Goal: Task Accomplishment & Management: Manage account settings

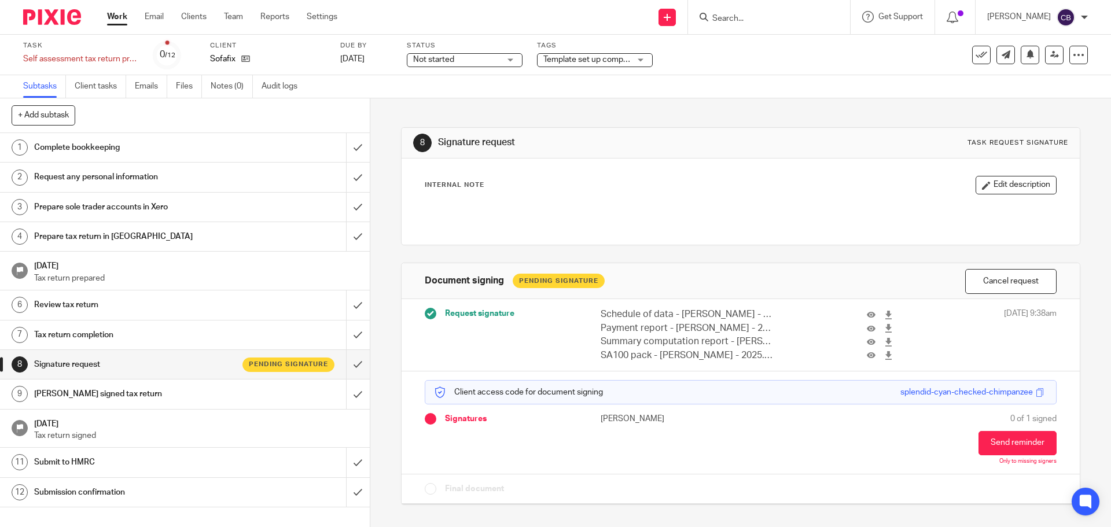
click at [757, 17] on input "Search" at bounding box center [763, 19] width 104 height 10
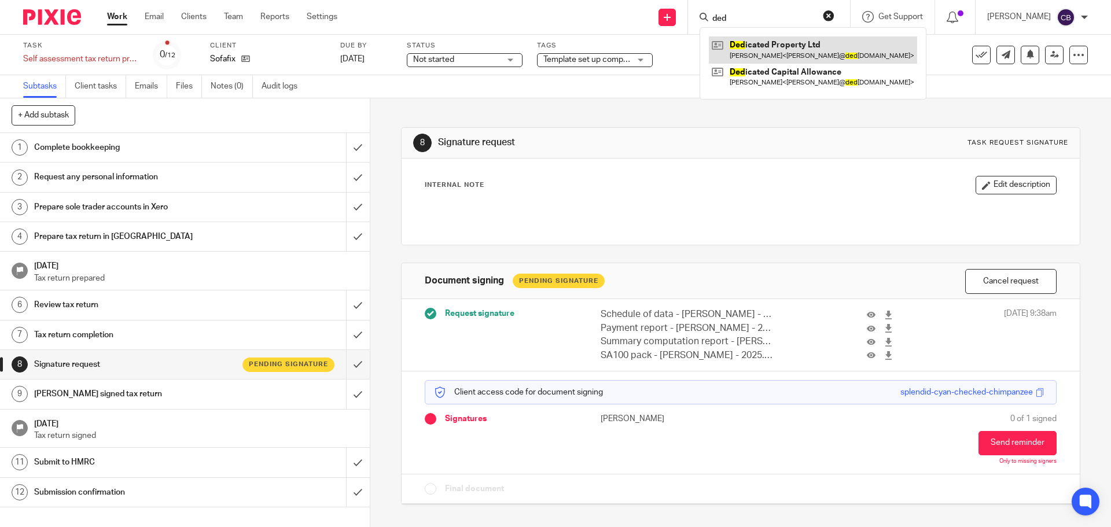
type input "ded"
click at [382, 204] on div "8 Signature request Task request signature Internal Note Edit description Docum…" at bounding box center [740, 312] width 741 height 429
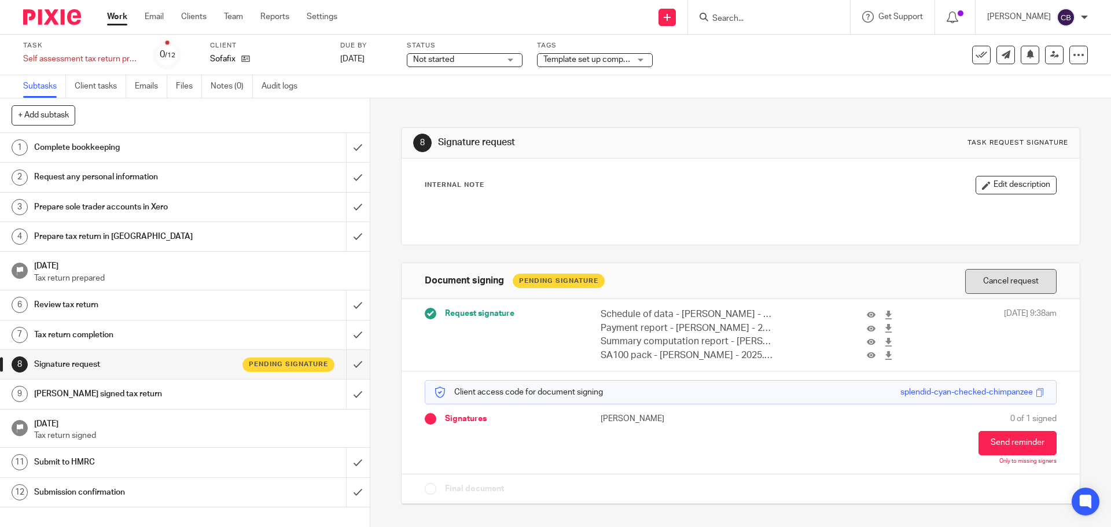
click at [1010, 283] on button "Cancel request" at bounding box center [1010, 281] width 91 height 25
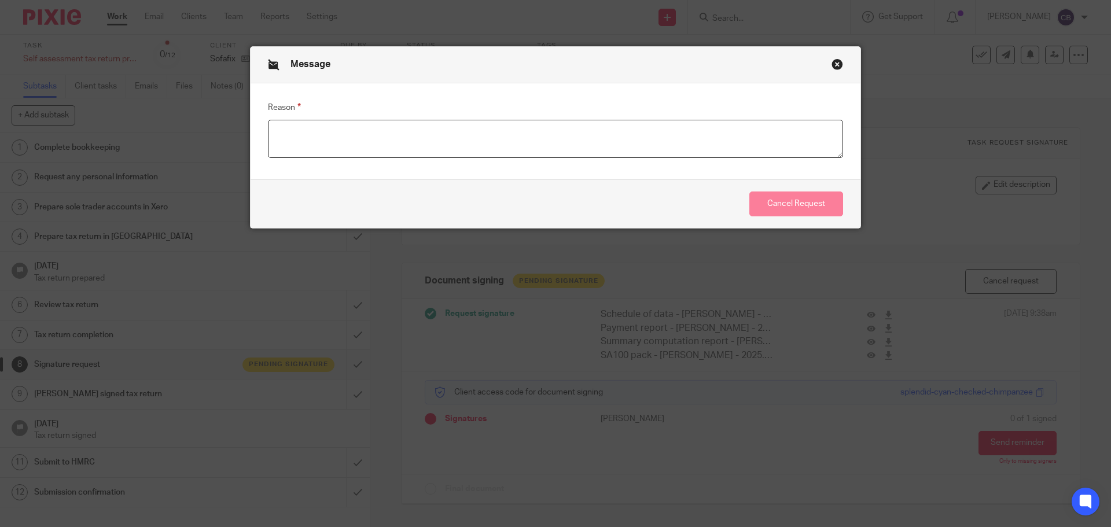
click at [689, 138] on textarea "Reason" at bounding box center [555, 139] width 575 height 38
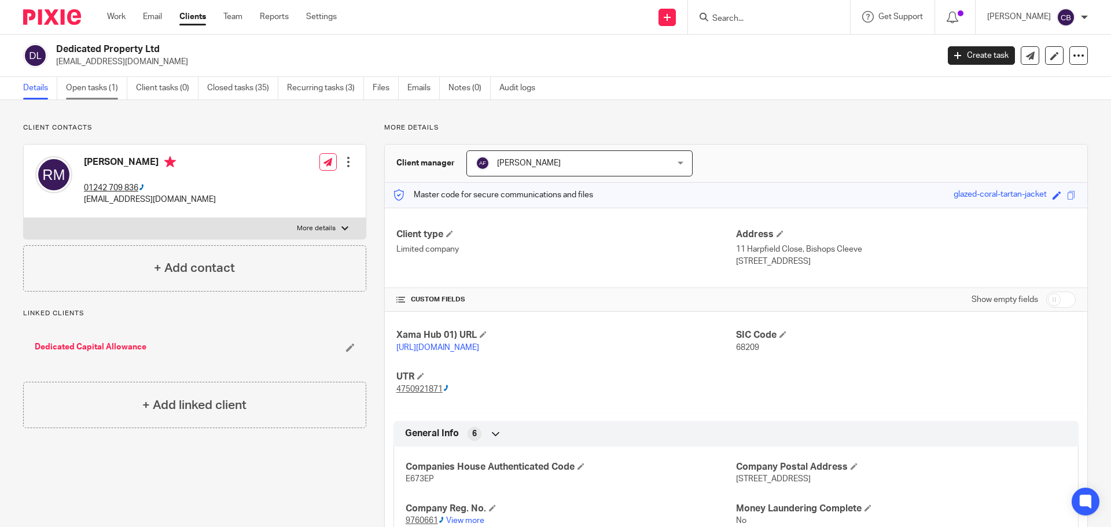
click at [104, 87] on link "Open tasks (1)" at bounding box center [96, 88] width 61 height 23
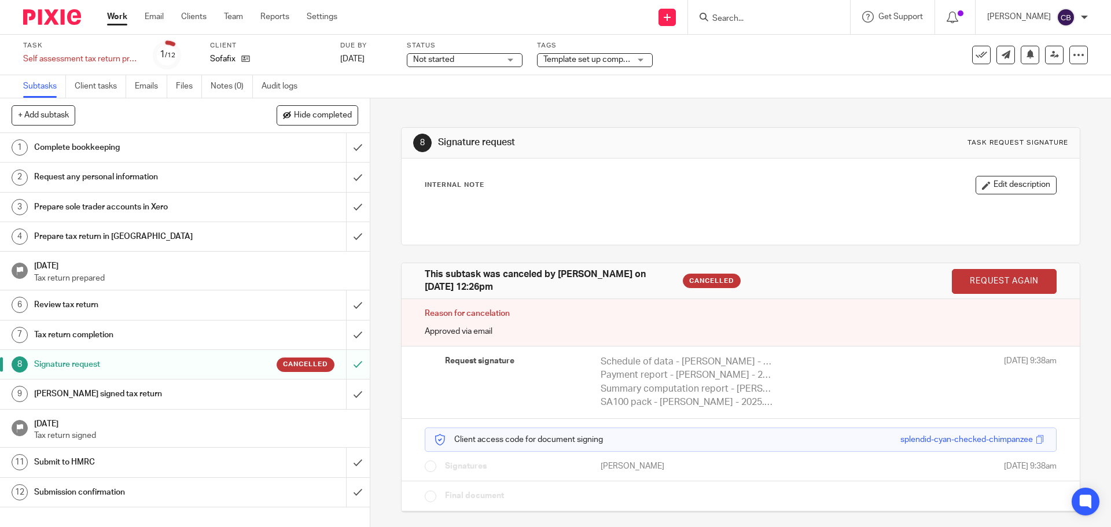
click at [219, 464] on h1 "Submit to HMRC" at bounding box center [134, 462] width 200 height 17
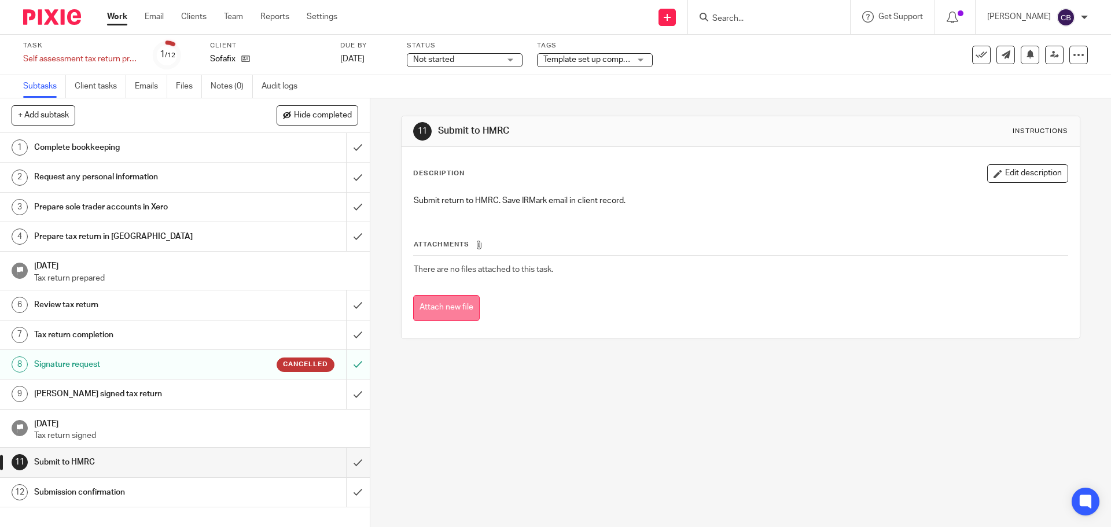
click at [450, 312] on button "Attach new file" at bounding box center [446, 308] width 67 height 26
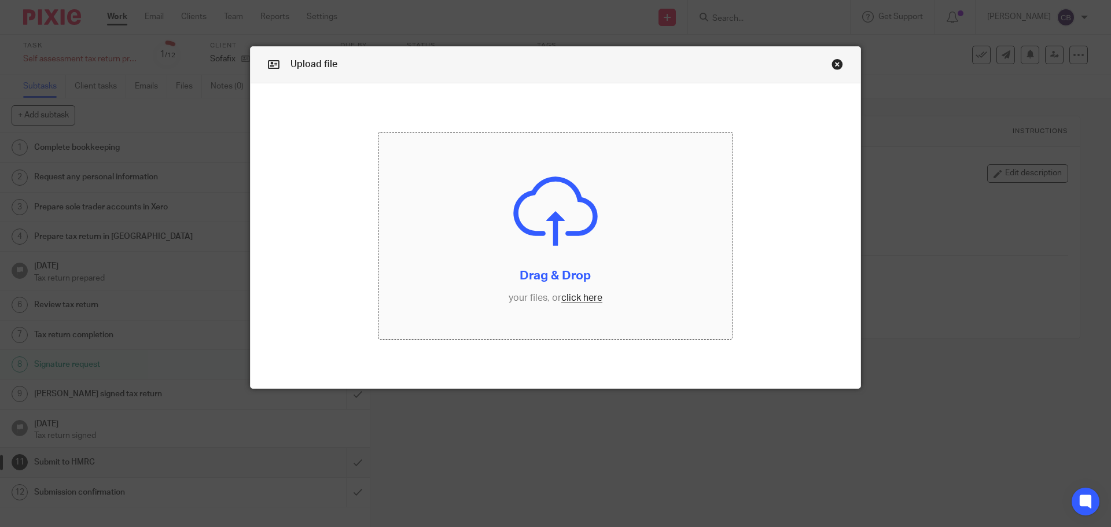
click at [539, 204] on input "file" at bounding box center [555, 236] width 355 height 207
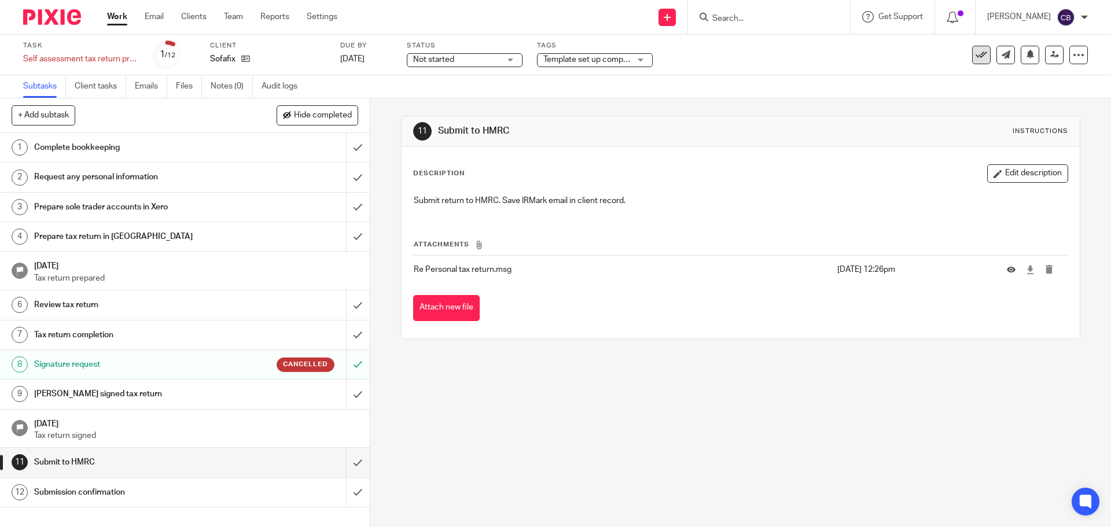
click at [976, 52] on icon at bounding box center [982, 55] width 12 height 12
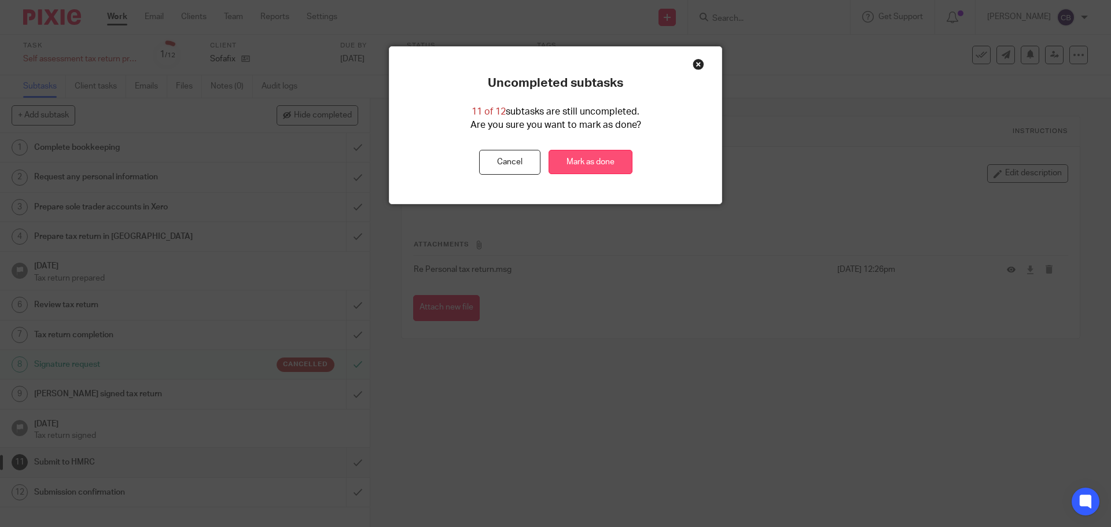
click at [586, 159] on link "Mark as done" at bounding box center [591, 162] width 84 height 25
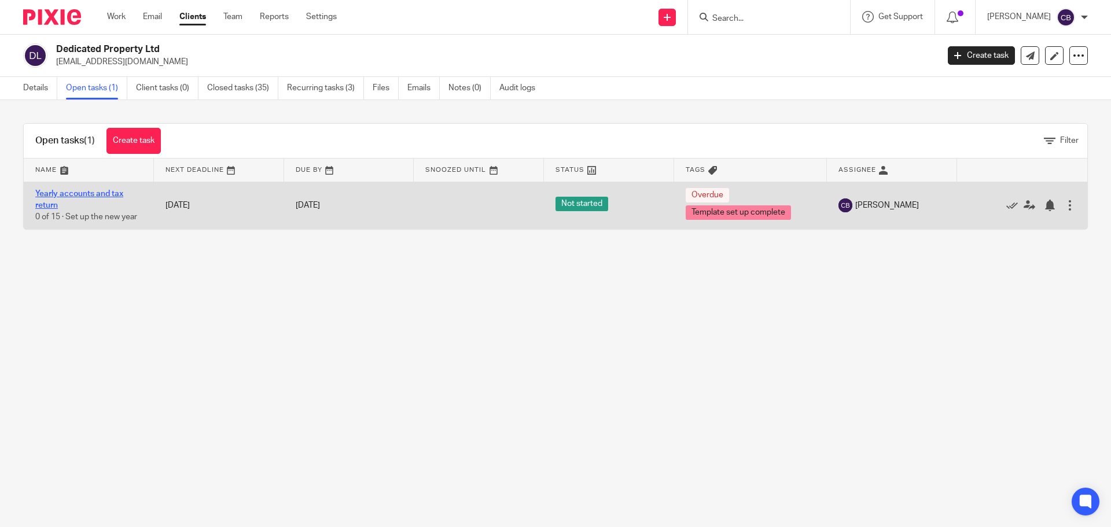
click at [69, 196] on link "Yearly accounts and tax return" at bounding box center [79, 200] width 88 height 20
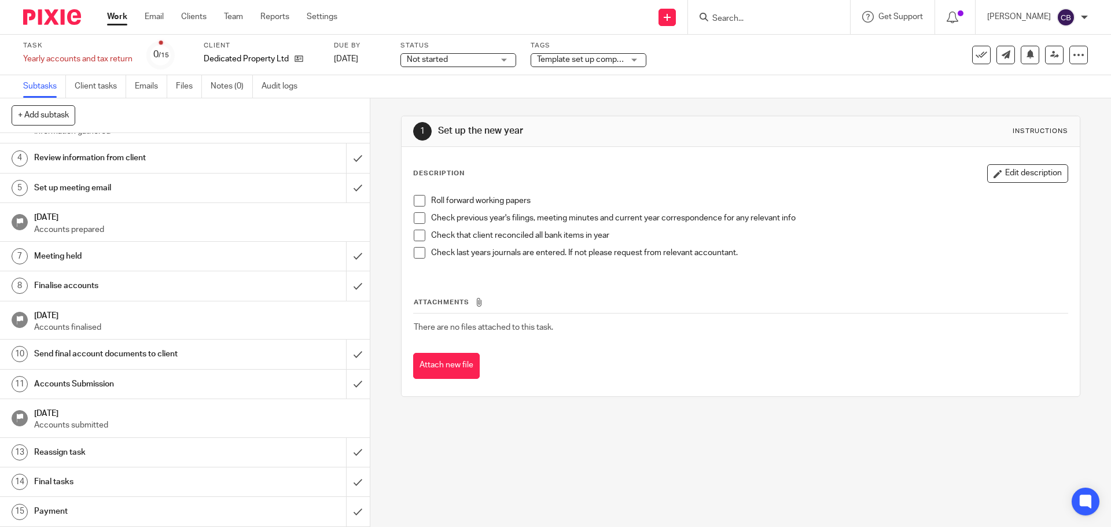
scroll to position [87, 0]
click at [976, 57] on icon at bounding box center [982, 55] width 12 height 12
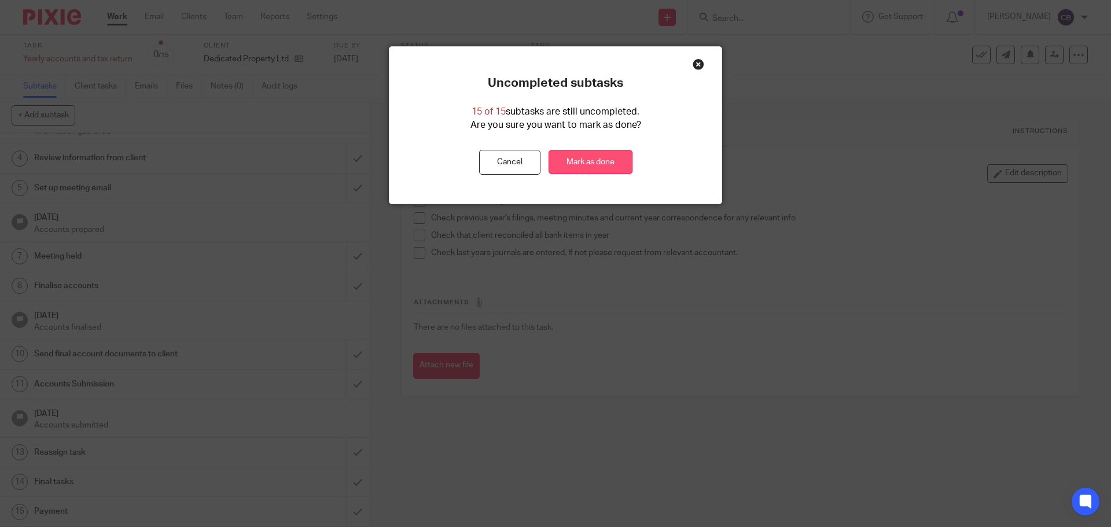
click at [579, 168] on link "Mark as done" at bounding box center [591, 162] width 84 height 25
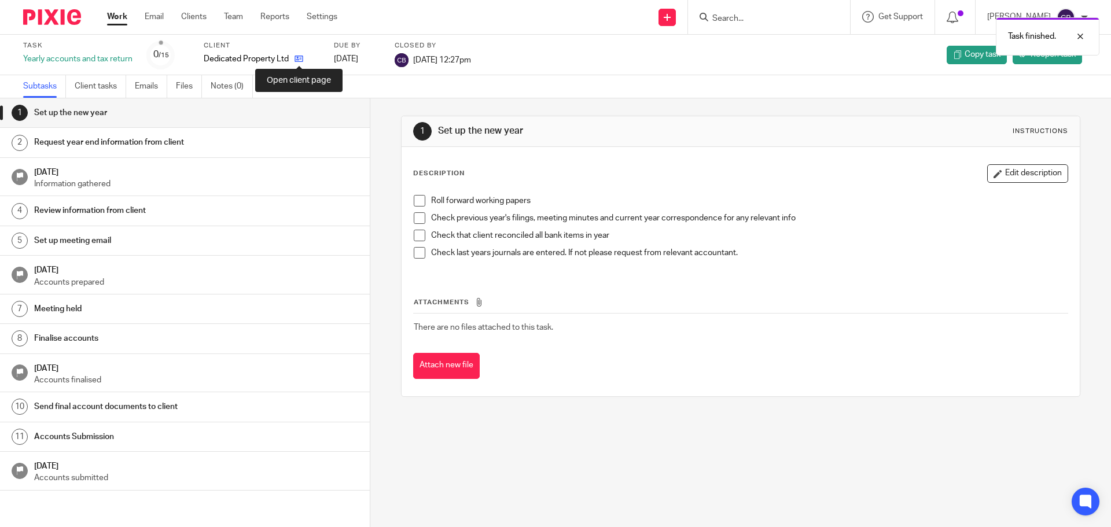
click at [300, 57] on icon at bounding box center [299, 58] width 9 height 9
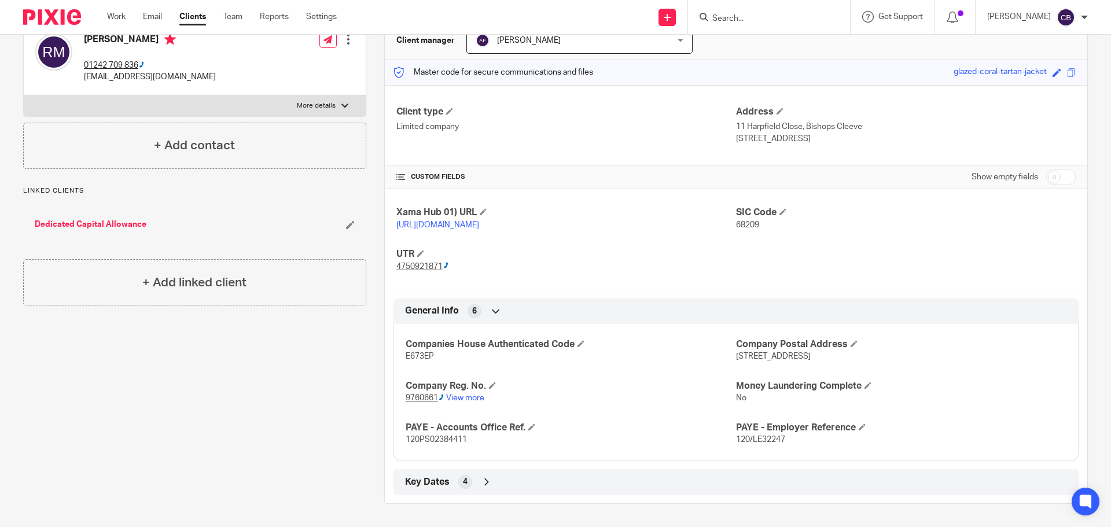
scroll to position [135, 0]
drag, startPoint x: 404, startPoint y: 358, endPoint x: 430, endPoint y: 356, distance: 26.1
click at [430, 356] on span "E673EP" at bounding box center [420, 356] width 28 height 8
copy span "E673EP"
